Goal: Information Seeking & Learning: Find specific fact

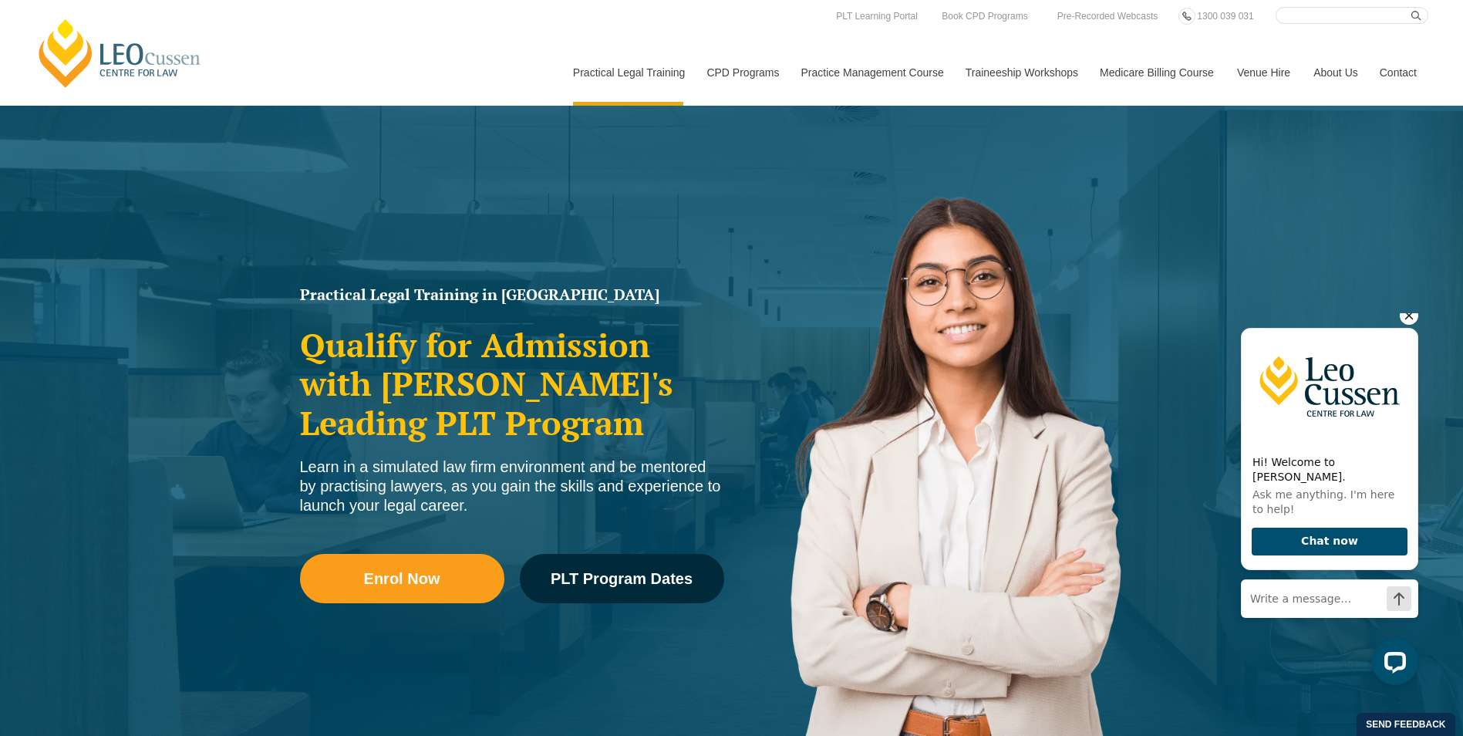
click at [1409, 318] on div "Hi! Welcome to Leo Cussen. Ask me anything. I'm here to help! Chat now" at bounding box center [1327, 498] width 196 height 397
click at [1408, 325] on icon "Hide greeting" at bounding box center [1409, 315] width 19 height 19
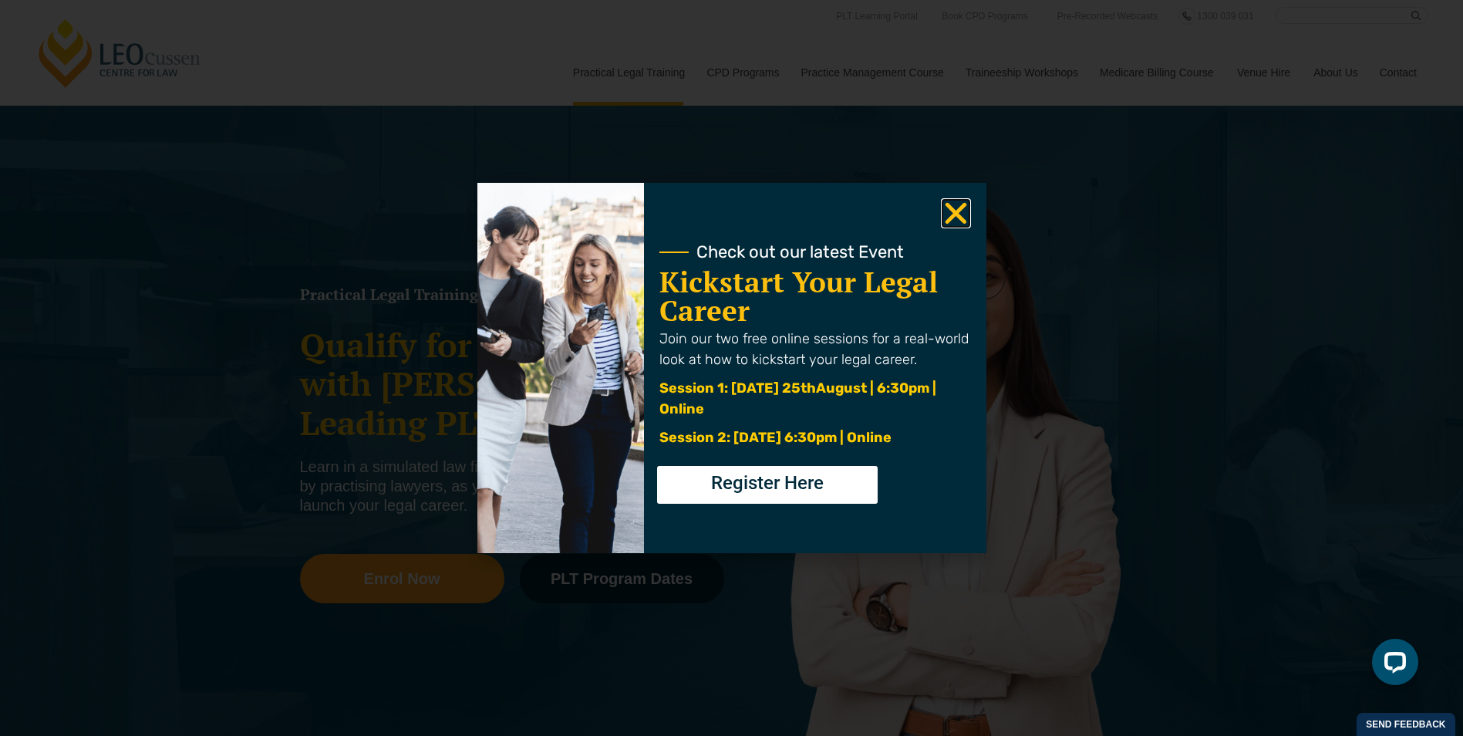
click at [949, 201] on icon "Close" at bounding box center [956, 213] width 30 height 30
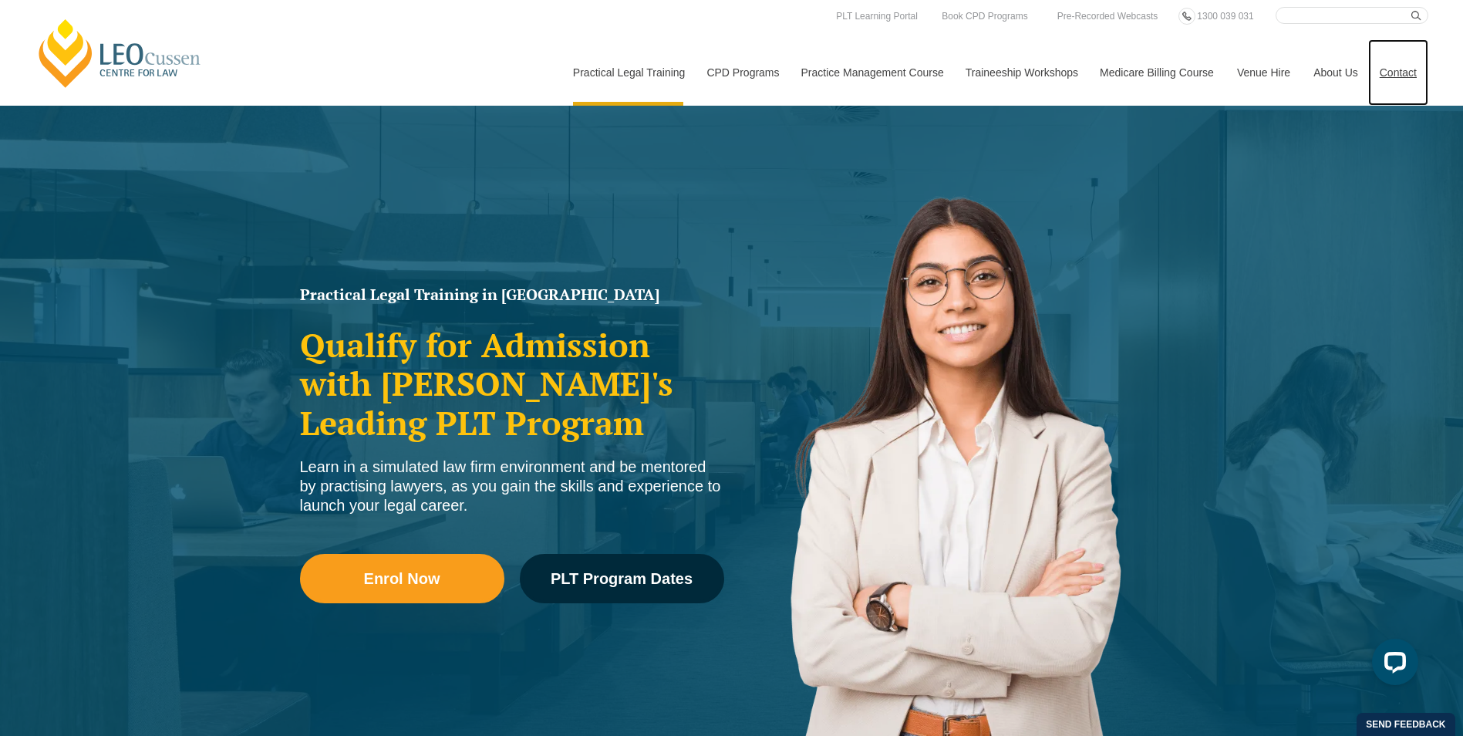
click at [1401, 83] on link "Contact" at bounding box center [1398, 72] width 60 height 66
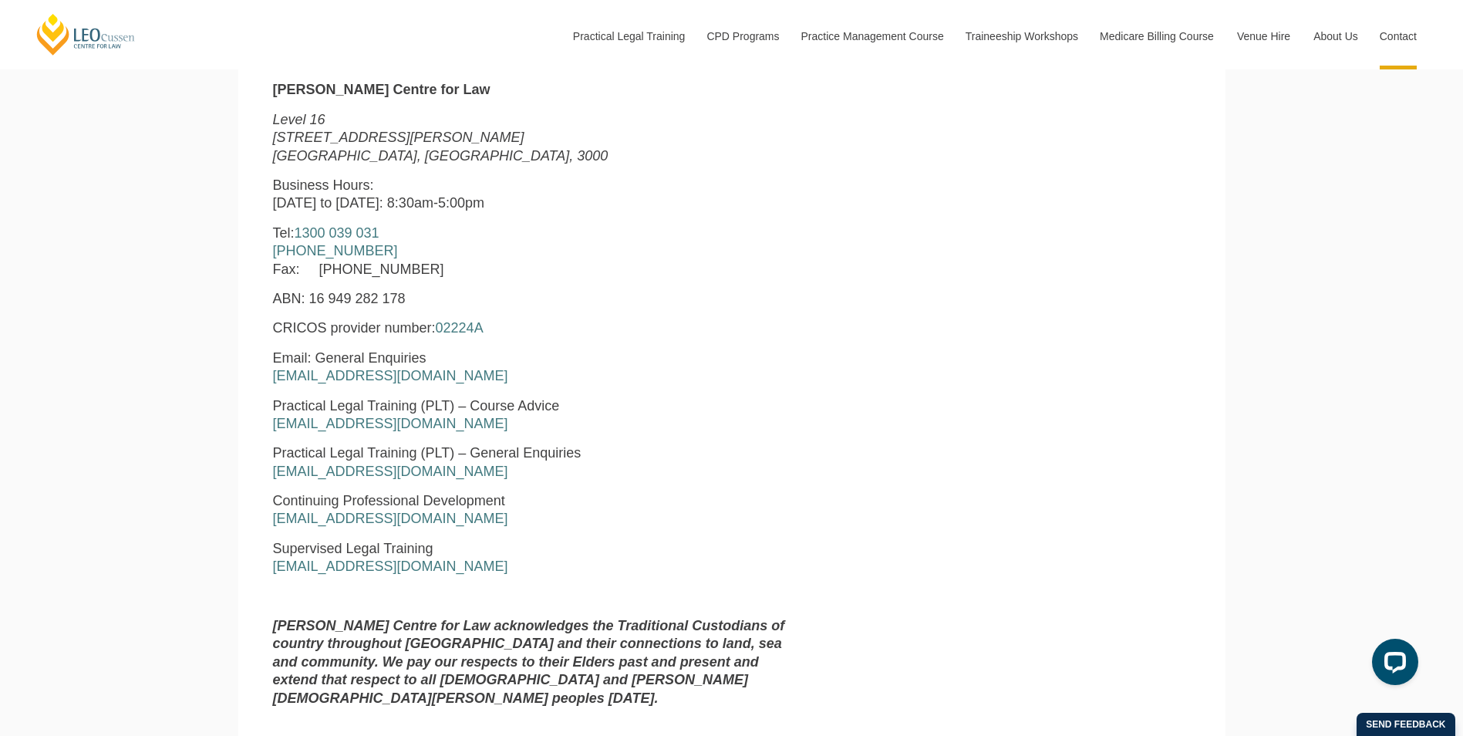
scroll to position [717, 0]
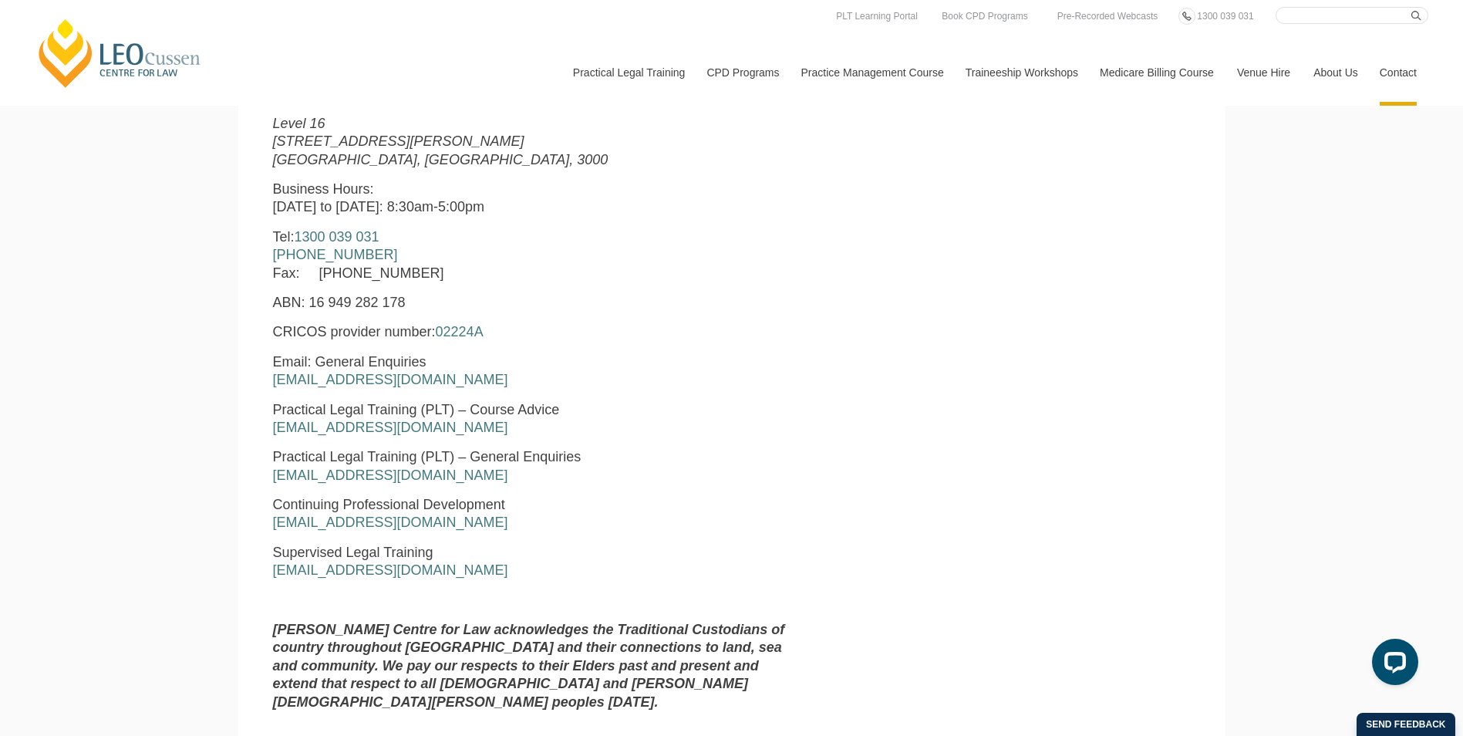
click at [1355, 18] on input "Search here" at bounding box center [1352, 15] width 153 height 17
type input "tertiary access payment"
click at [1411, 7] on button "submit" at bounding box center [1419, 15] width 17 height 17
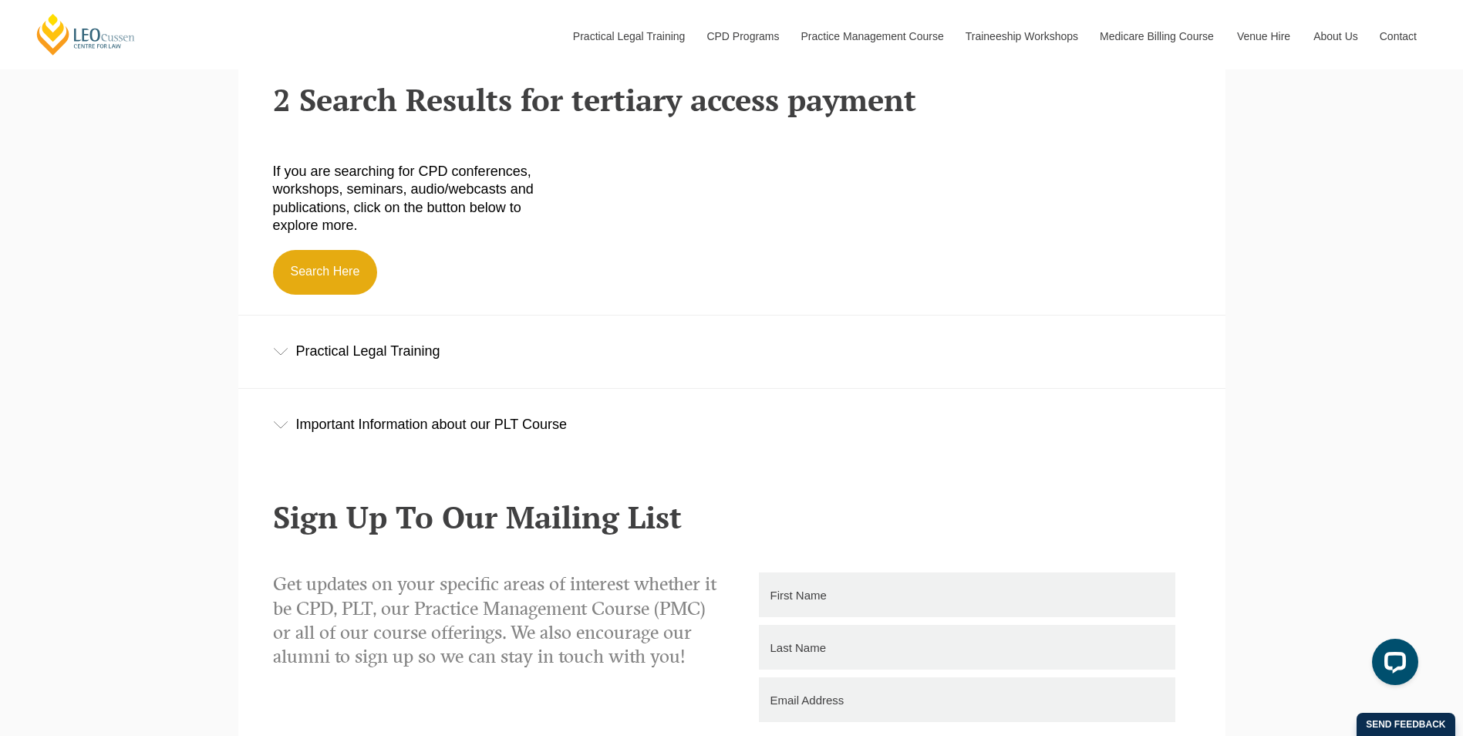
scroll to position [540, 0]
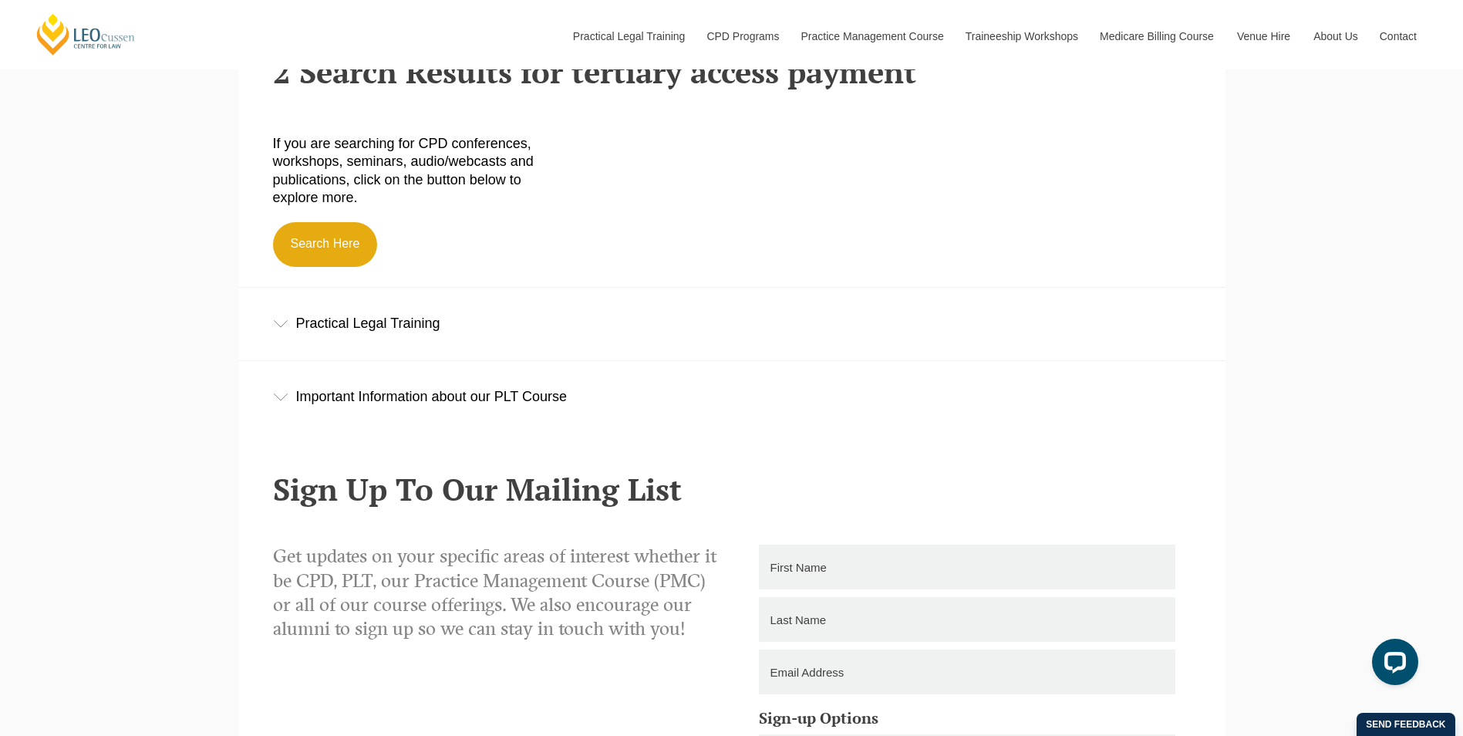
click at [285, 399] on icon at bounding box center [280, 397] width 15 height 8
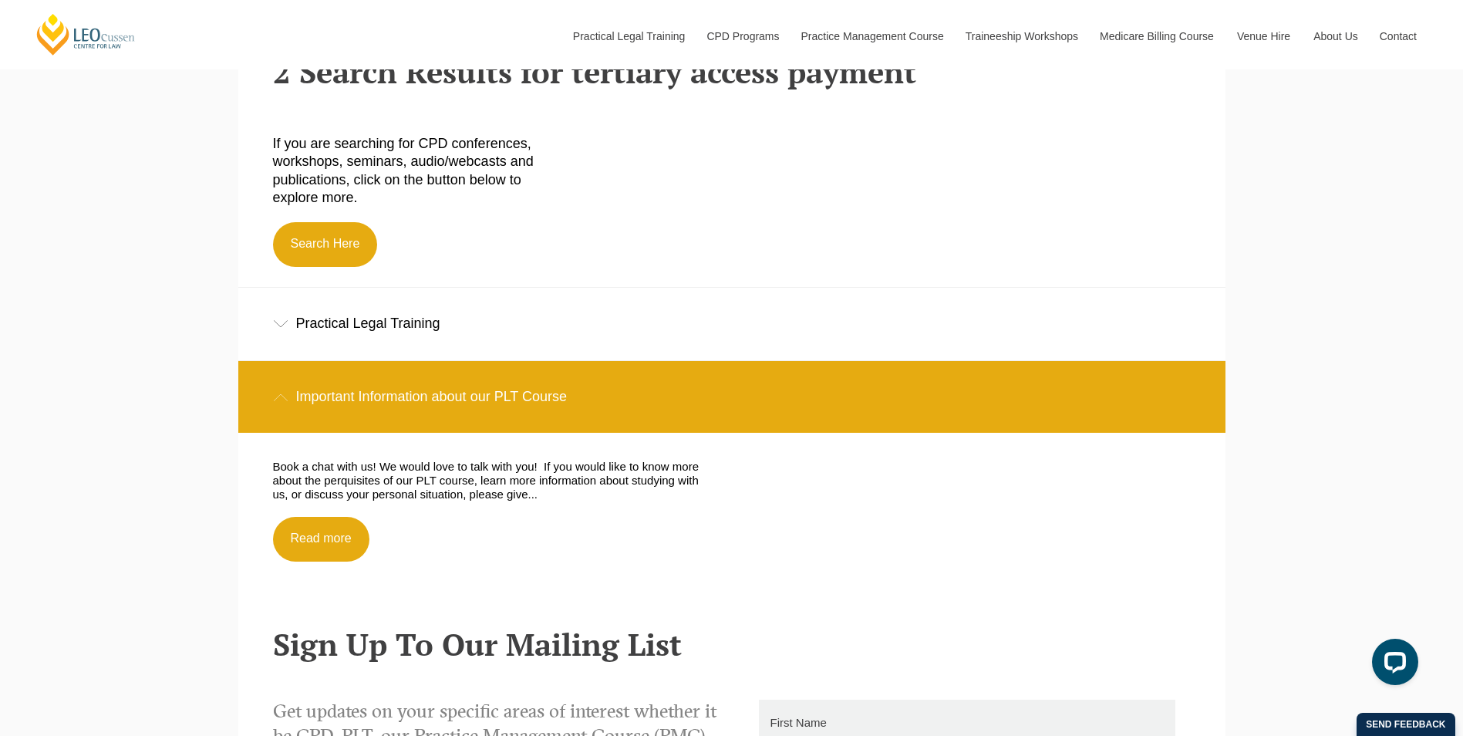
click at [285, 399] on icon at bounding box center [280, 397] width 15 height 8
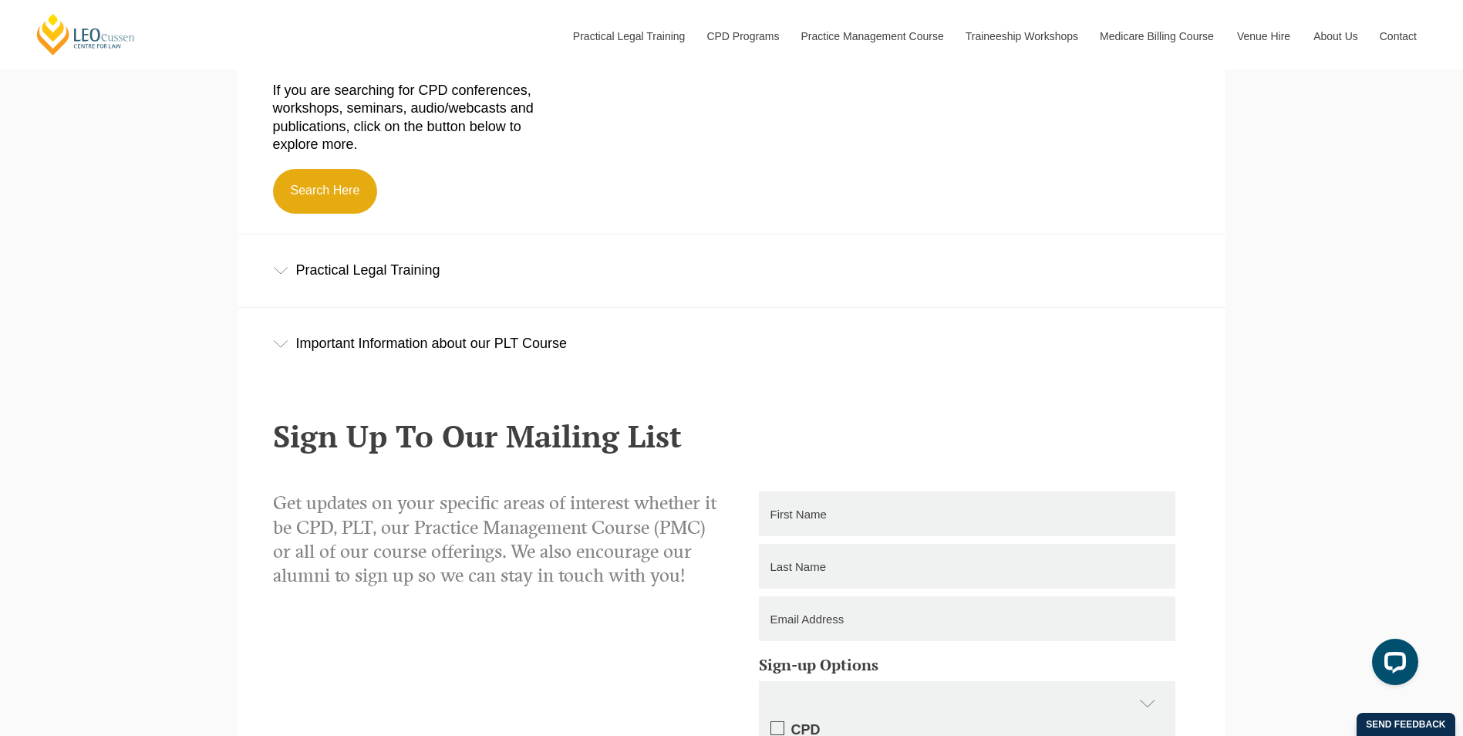
scroll to position [390, 0]
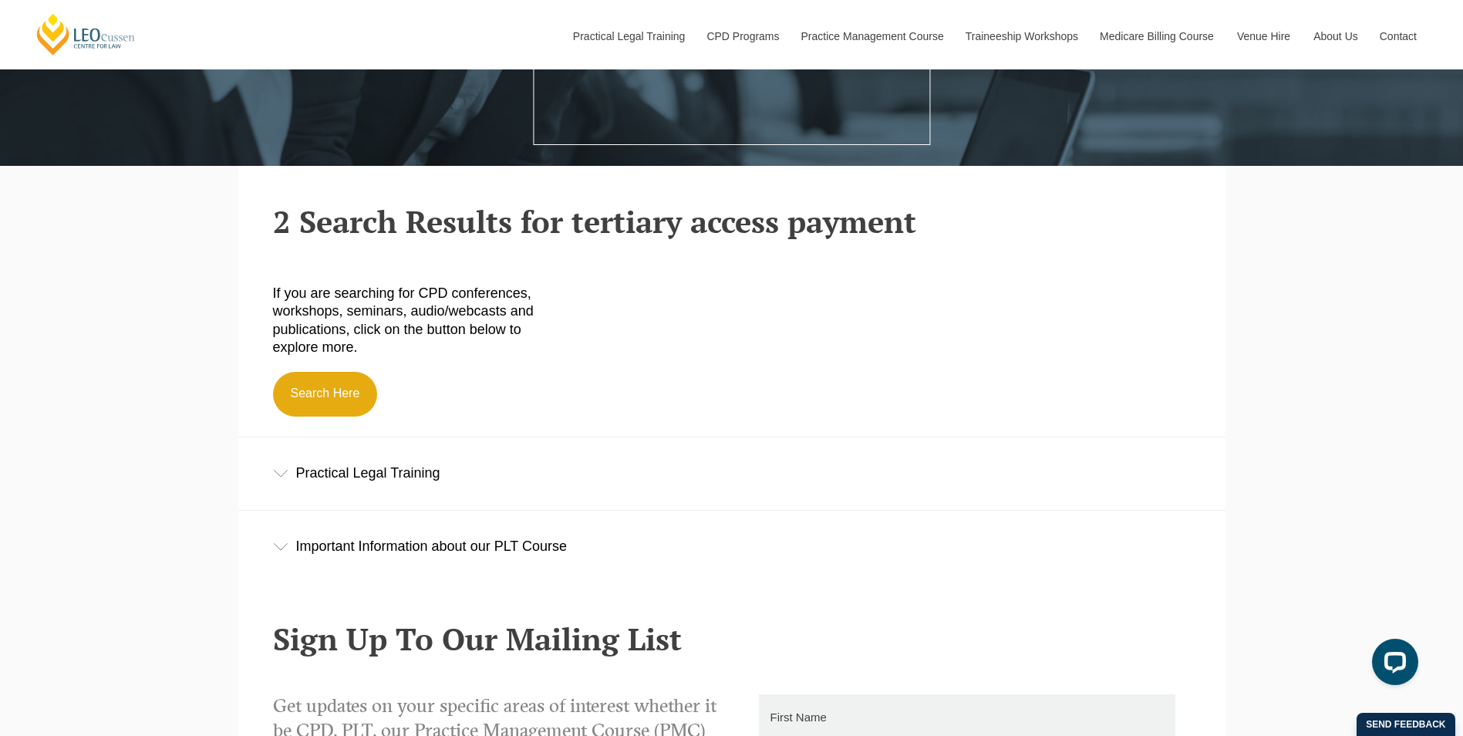
click at [730, 227] on h2 "2 Search Results for tertiary access payment" at bounding box center [732, 221] width 918 height 34
click at [283, 474] on icon at bounding box center [280, 474] width 15 height 8
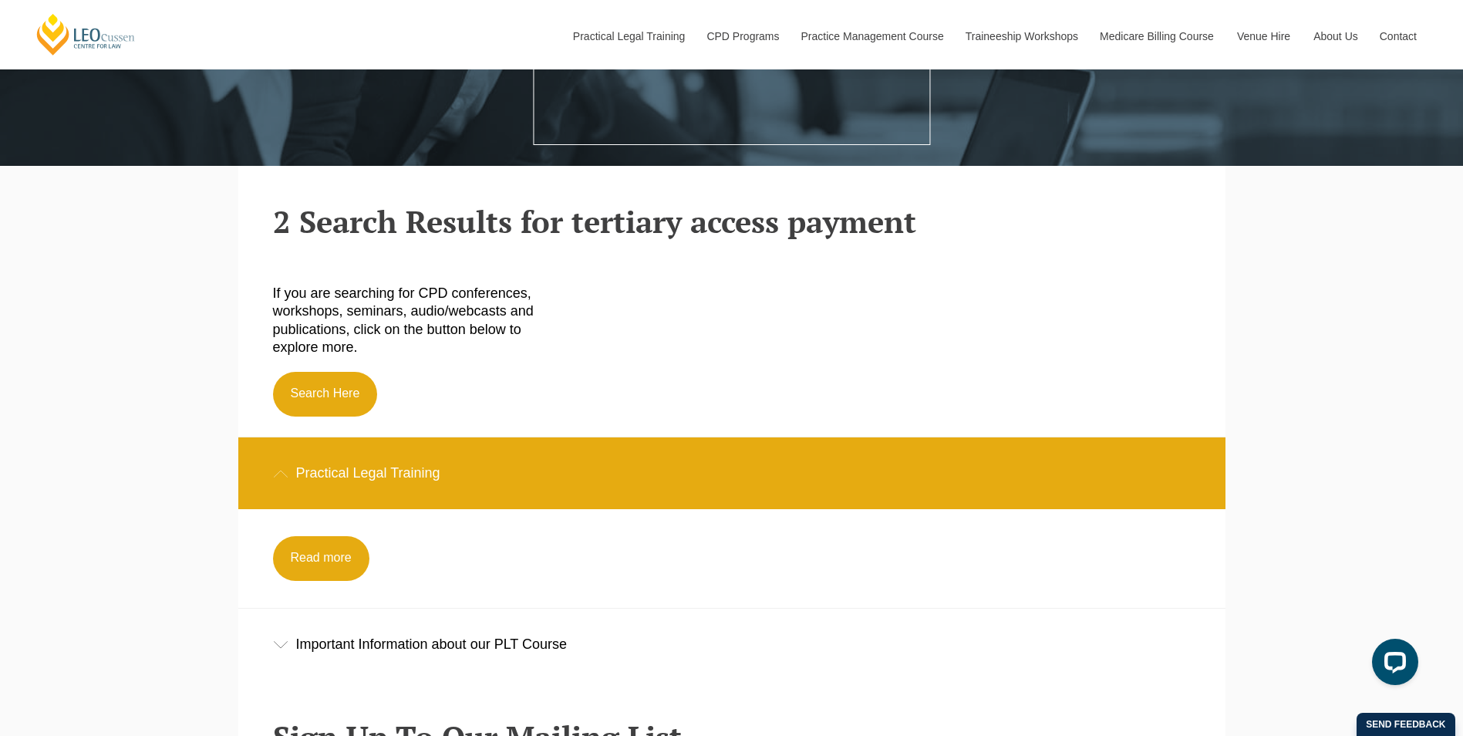
click at [302, 457] on div "Practical Legal Training" at bounding box center [731, 473] width 987 height 72
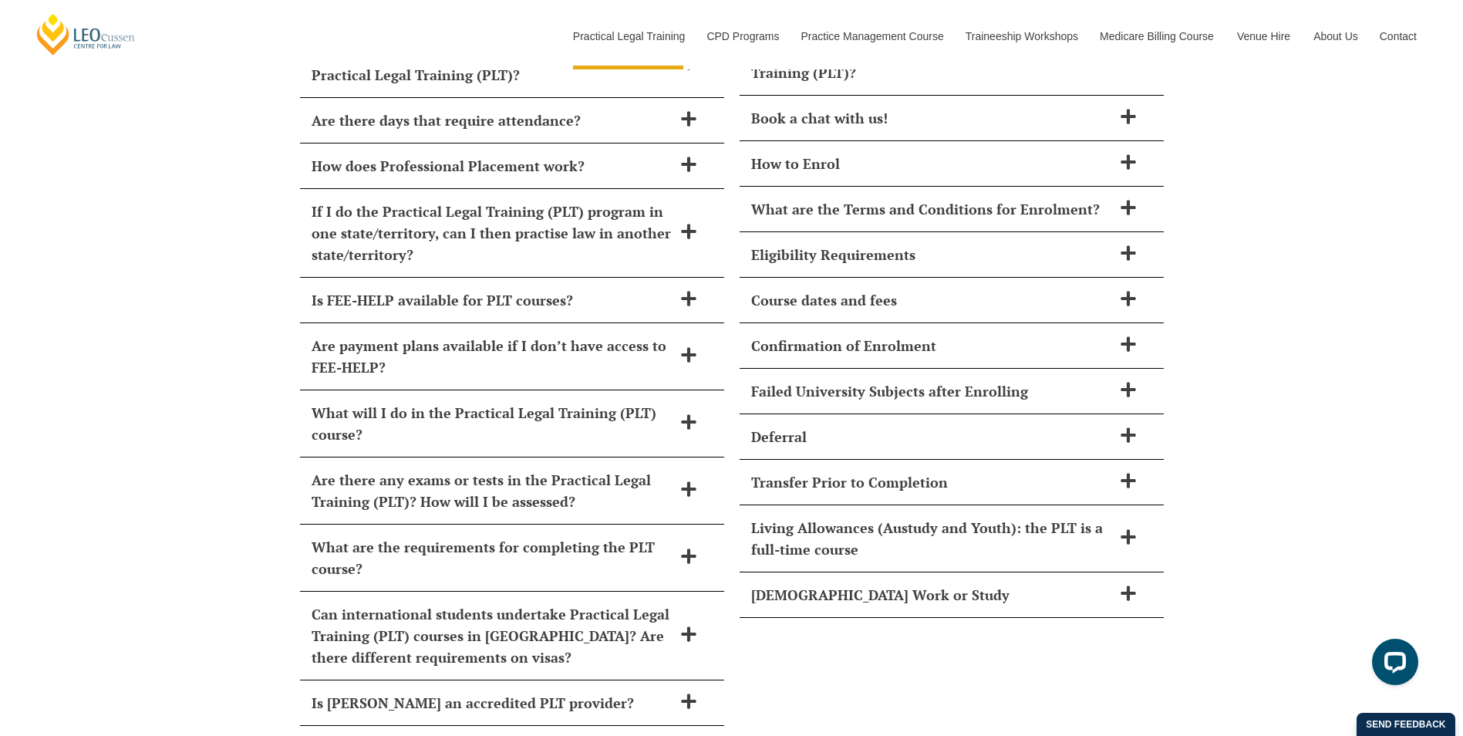
scroll to position [6941, 0]
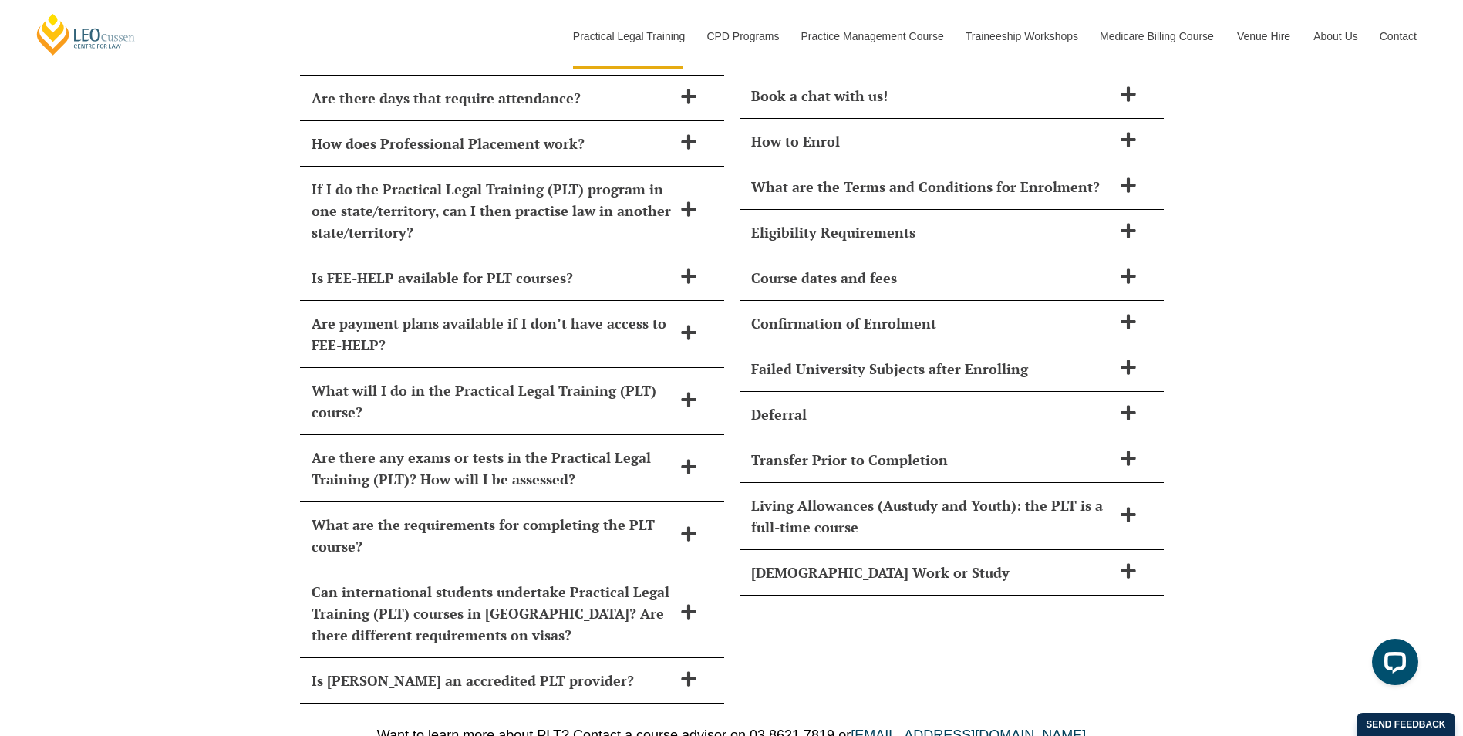
click at [636, 312] on h2 "Are payment plans available if I don’t have access to FEE-HELP?" at bounding box center [492, 333] width 361 height 43
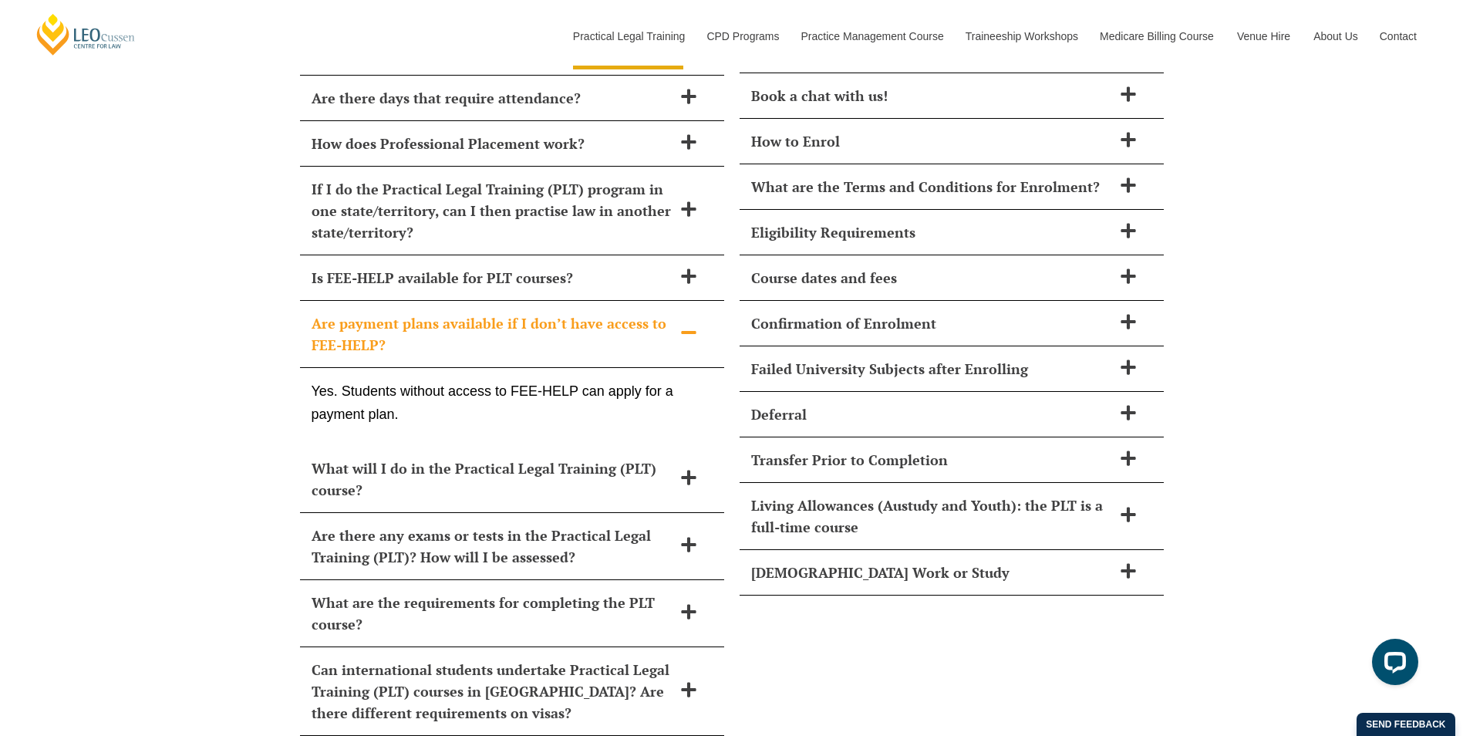
click at [636, 312] on h2 "Are payment plans available if I don’t have access to FEE-HELP?" at bounding box center [492, 333] width 361 height 43
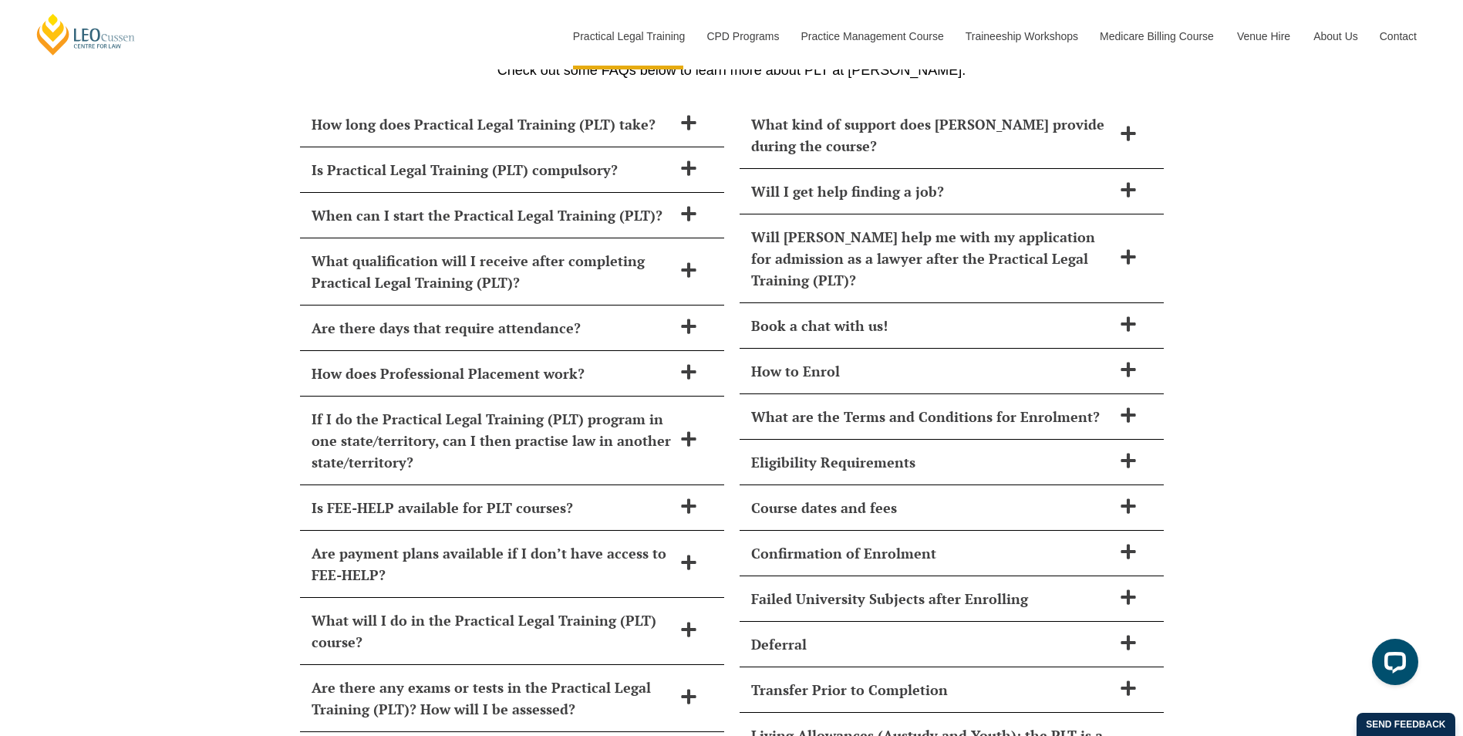
scroll to position [6710, 0]
